Goal: Task Accomplishment & Management: Manage account settings

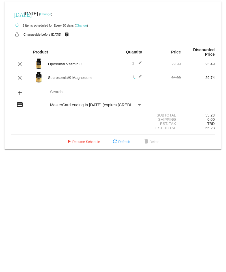
click at [80, 25] on link "Change" at bounding box center [81, 25] width 11 height 3
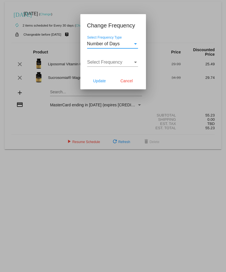
click at [125, 44] on div "Number of Days" at bounding box center [110, 43] width 46 height 5
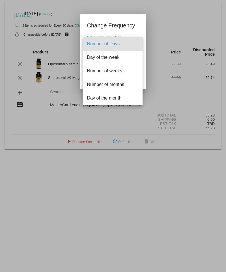
click at [125, 44] on span "Number of Days" at bounding box center [112, 44] width 51 height 14
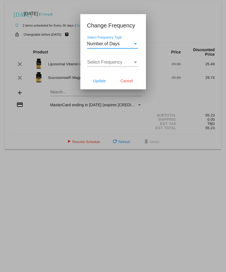
click at [118, 62] on span "Select Frequency" at bounding box center [104, 62] width 35 height 5
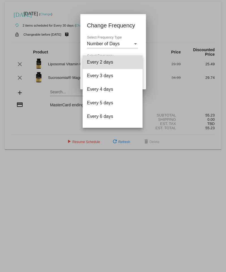
click at [118, 62] on span "Every 2 days" at bounding box center [112, 62] width 51 height 14
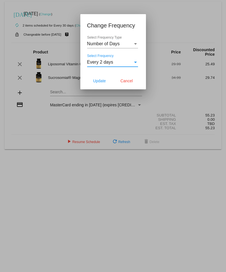
click at [118, 62] on div "Every 2 days" at bounding box center [110, 62] width 46 height 5
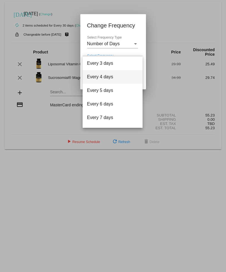
scroll to position [23, 0]
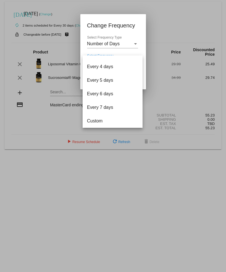
click at [160, 40] on div at bounding box center [113, 136] width 226 height 272
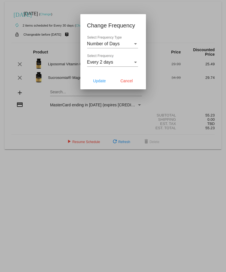
click at [158, 31] on div at bounding box center [113, 136] width 226 height 272
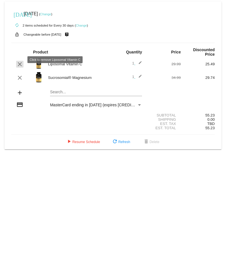
click at [19, 61] on mat-icon "clear" at bounding box center [19, 64] width 7 height 7
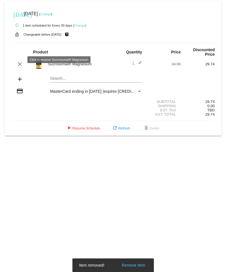
click at [20, 61] on mat-icon "clear" at bounding box center [19, 64] width 7 height 7
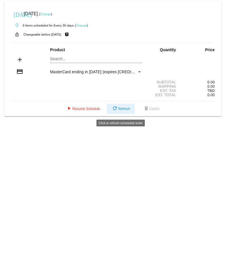
click at [124, 111] on span "refresh Refresh" at bounding box center [120, 109] width 19 height 4
click at [140, 73] on div "Payment Method" at bounding box center [139, 71] width 5 height 5
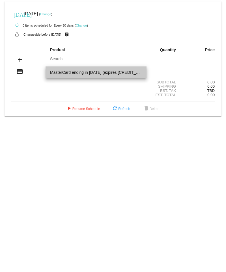
click at [140, 73] on span "MasterCard ending in [DATE] (expires [CREDIT_CARD_DATA])" at bounding box center [96, 72] width 92 height 12
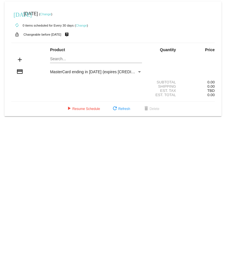
click at [56, 88] on div "Shipping 0.00" at bounding box center [112, 86] width 203 height 4
